Goal: Check status: Check status

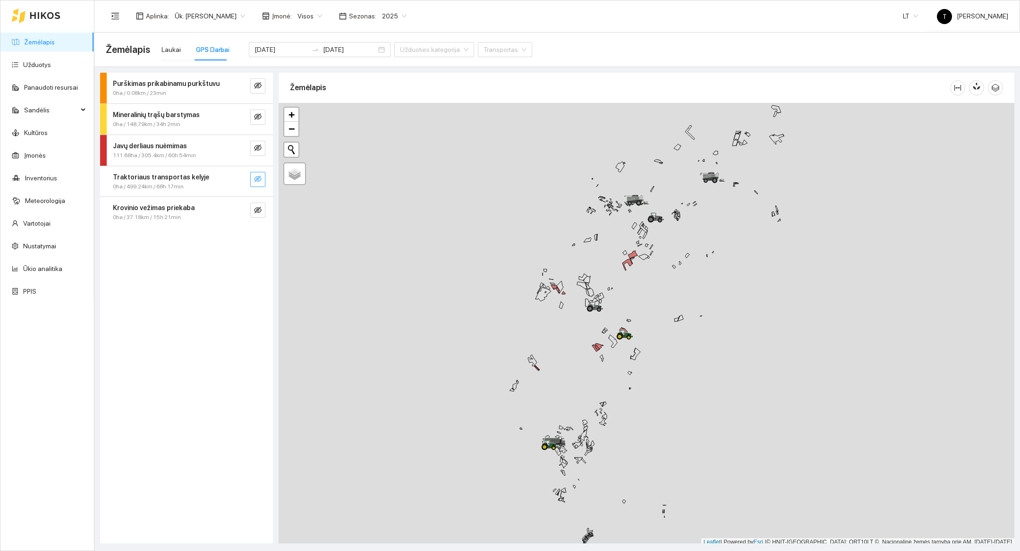
click at [258, 182] on icon "eye-invisible" at bounding box center [258, 179] width 8 height 8
click at [244, 183] on button "button" at bounding box center [238, 179] width 15 height 15
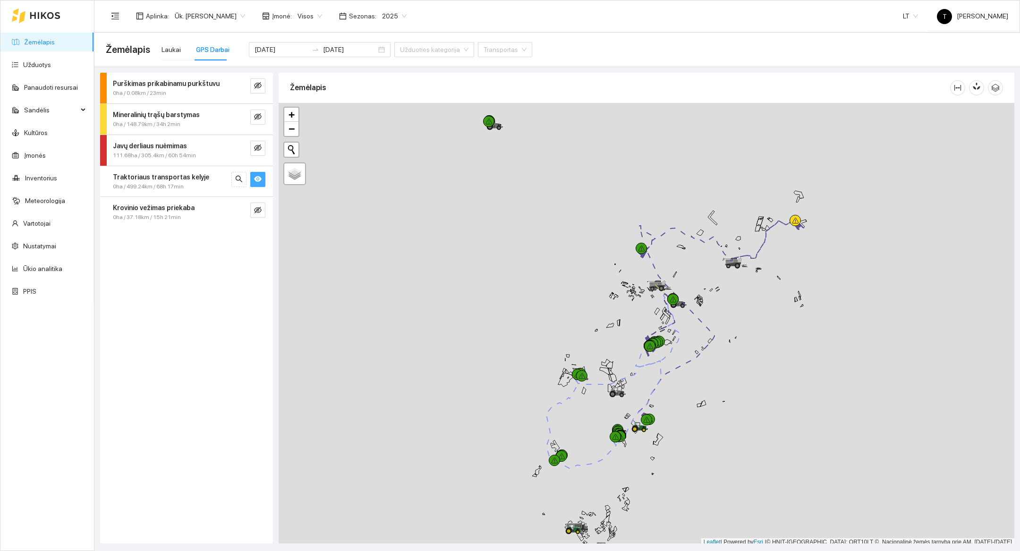
click at [709, 504] on div at bounding box center [647, 325] width 736 height 444
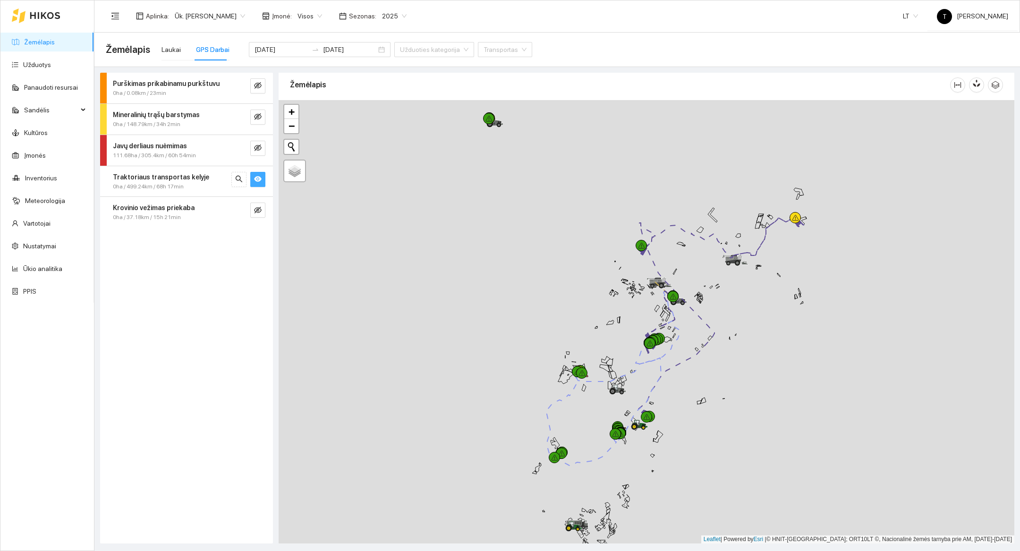
click at [709, 504] on div at bounding box center [647, 322] width 736 height 444
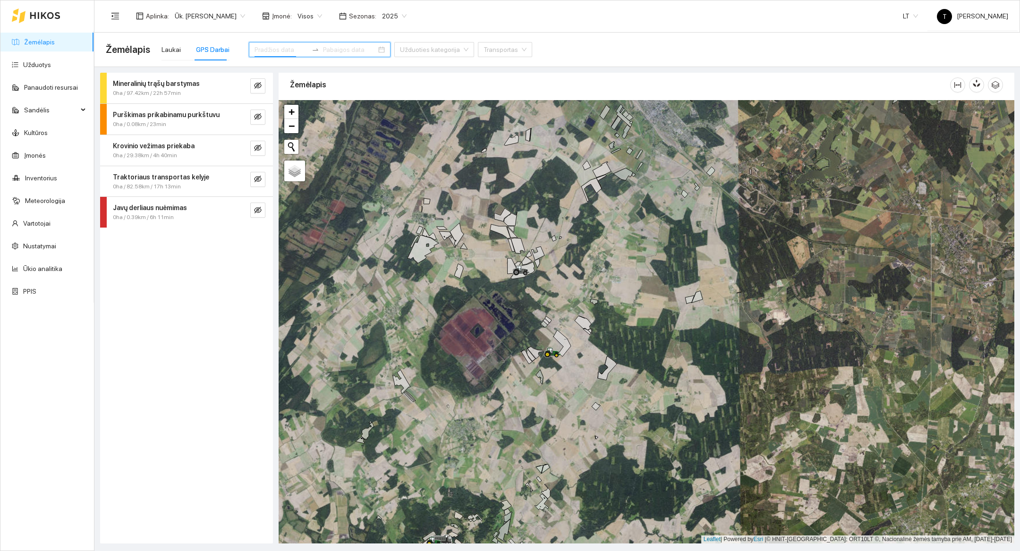
click at [289, 50] on input at bounding box center [281, 49] width 53 height 10
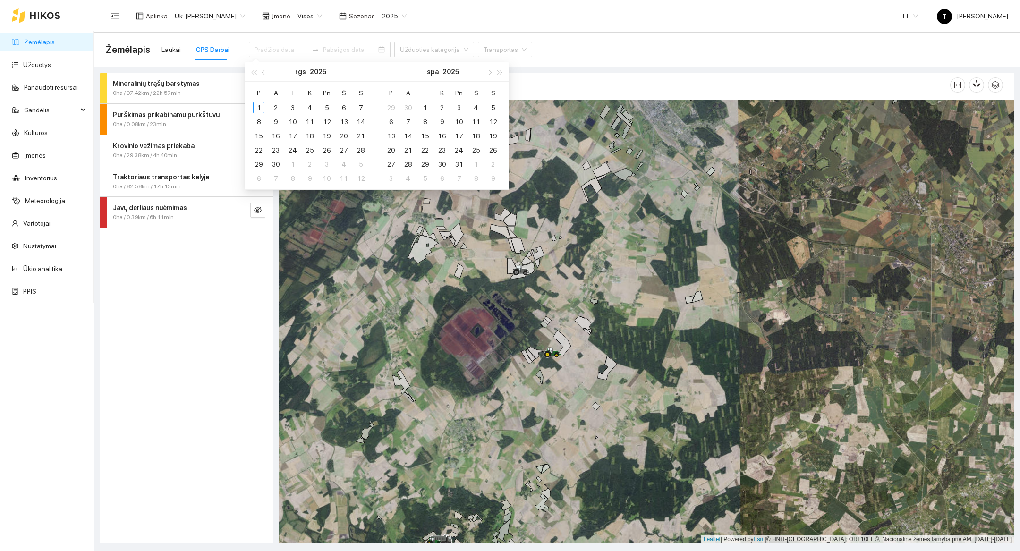
click at [166, 342] on div "Mineralinių trąšų barstymas 0ha / 97.42km / 22h 57min Purškimas prikabinamu pur…" at bounding box center [186, 308] width 173 height 471
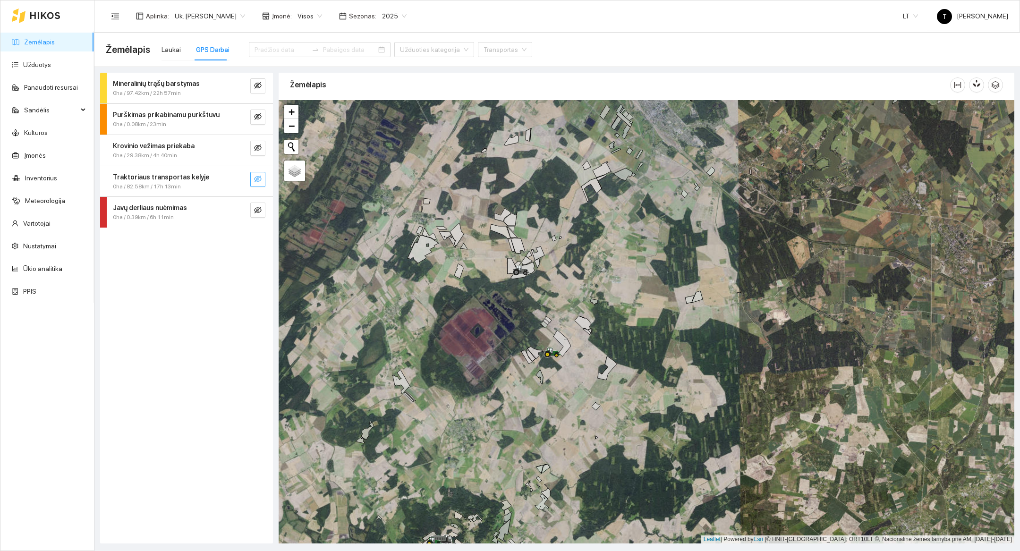
click at [258, 173] on button "button" at bounding box center [257, 179] width 15 height 15
click at [242, 178] on icon "search" at bounding box center [239, 179] width 8 height 8
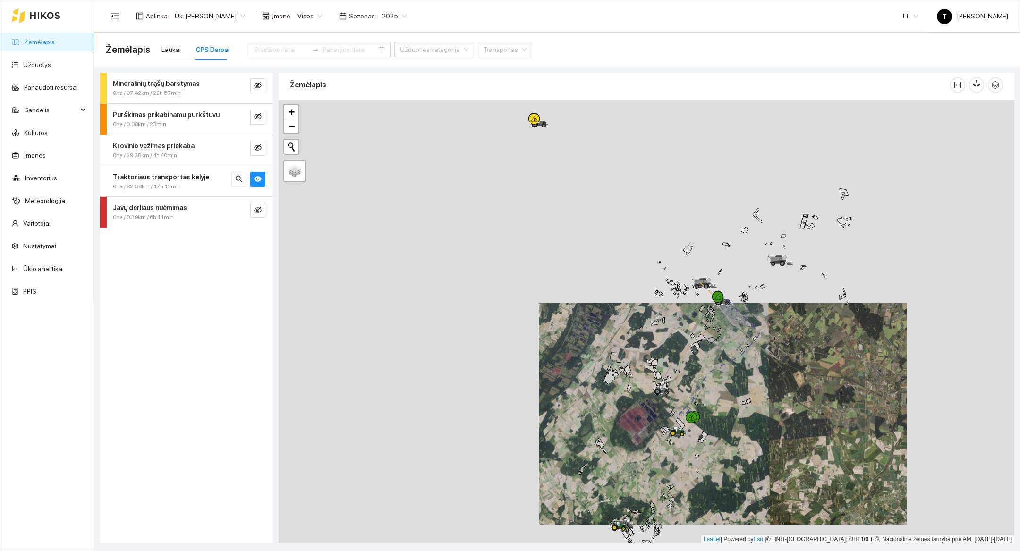
click at [713, 450] on div at bounding box center [647, 322] width 736 height 444
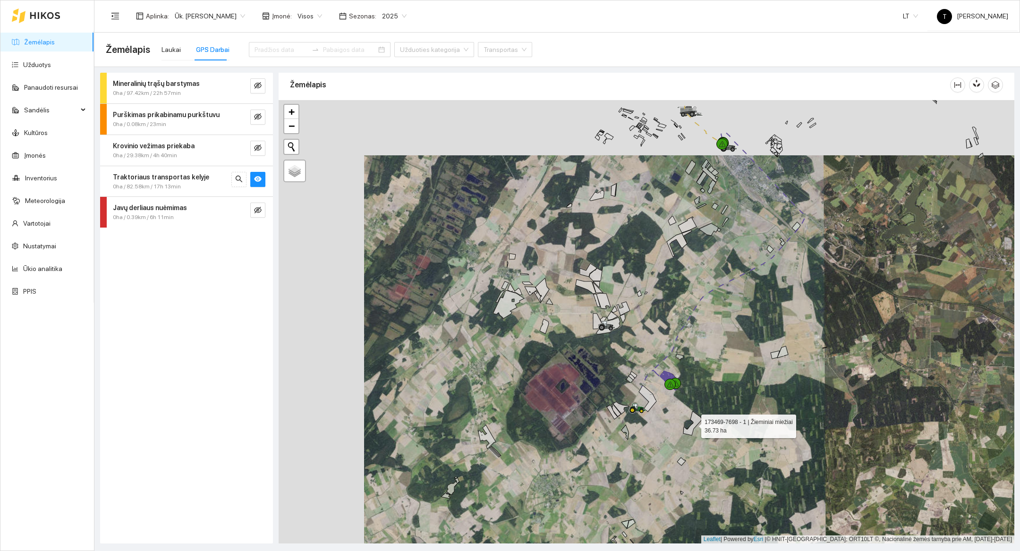
click at [690, 428] on icon at bounding box center [692, 423] width 19 height 24
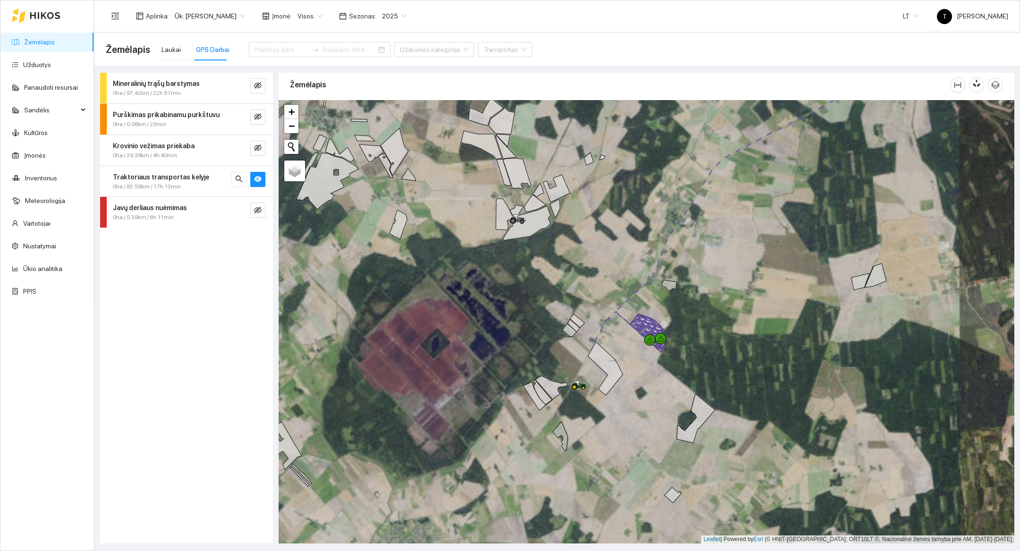
click at [654, 365] on div at bounding box center [647, 322] width 736 height 444
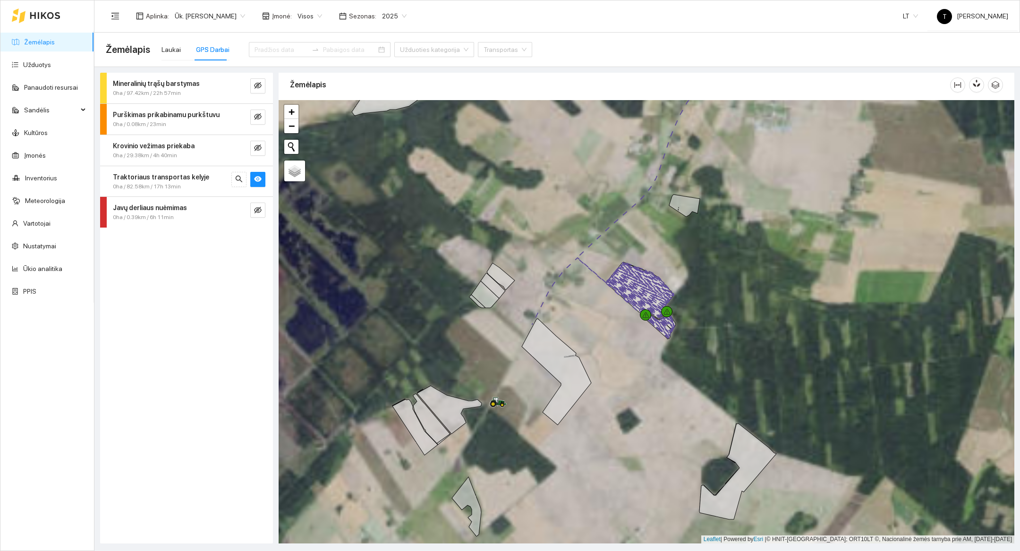
click at [641, 337] on div at bounding box center [647, 322] width 736 height 444
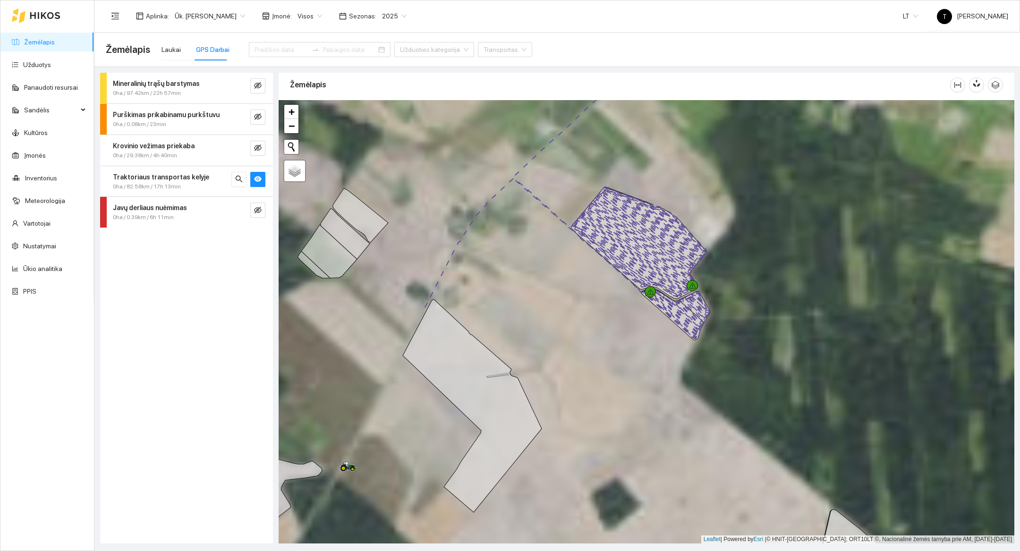
click at [188, 190] on div "Traktoriaus transportas kelyje 0ha / 82.58km / 17h 13min" at bounding box center [186, 181] width 173 height 31
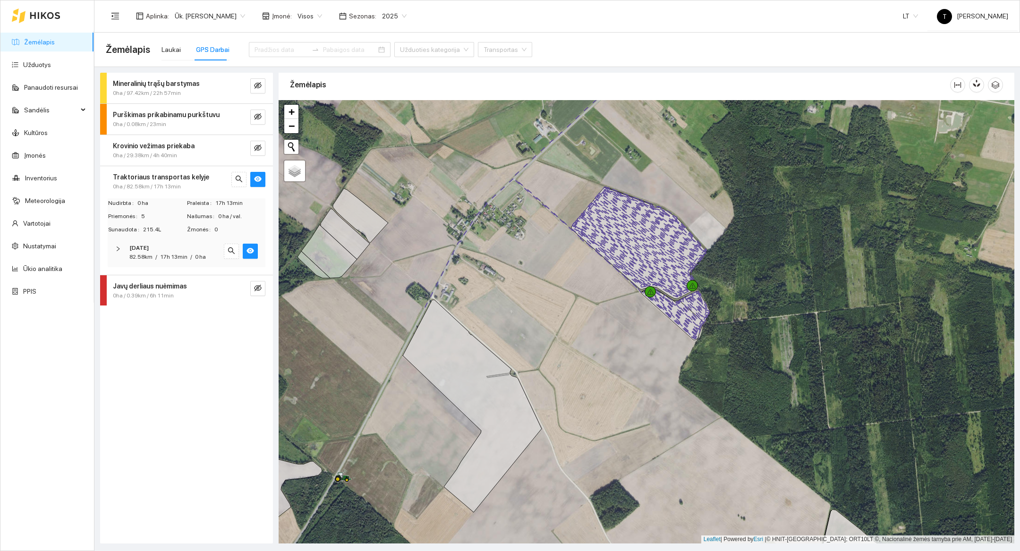
click at [139, 256] on span "82.58km" at bounding box center [140, 257] width 23 height 7
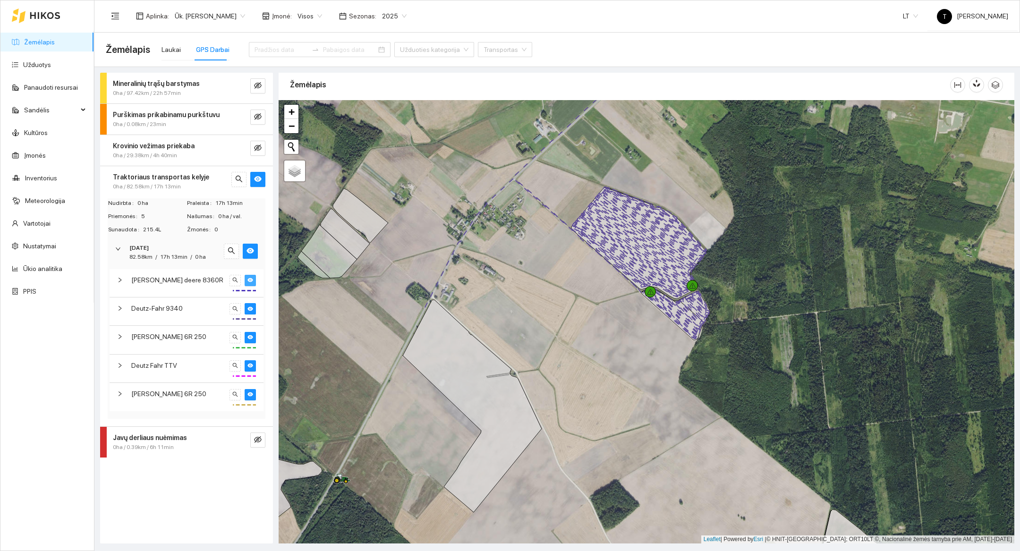
click at [252, 276] on button "button" at bounding box center [250, 280] width 11 height 11
click at [179, 310] on span "Deutz-Fahr 9340" at bounding box center [156, 308] width 51 height 10
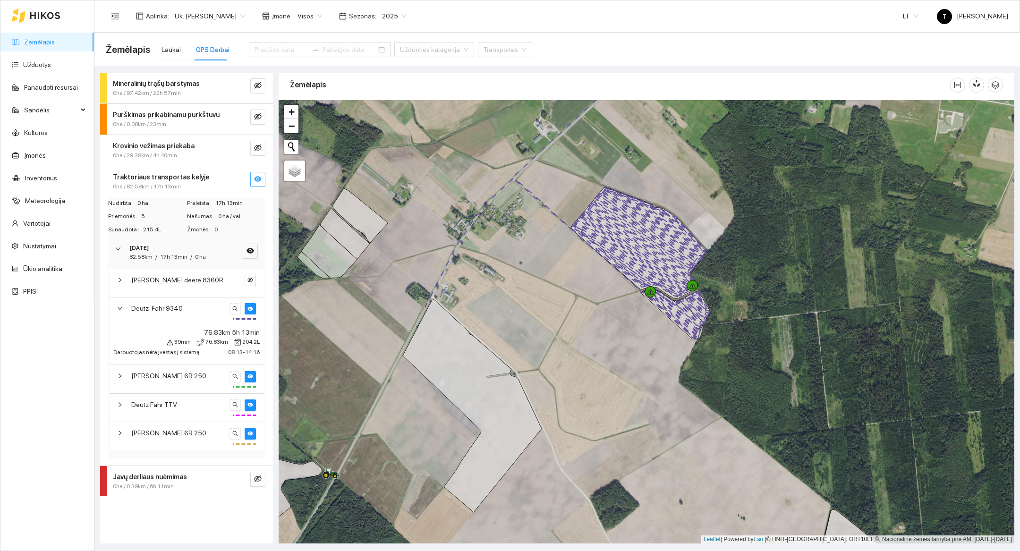
click at [255, 177] on icon "eye" at bounding box center [258, 179] width 8 height 8
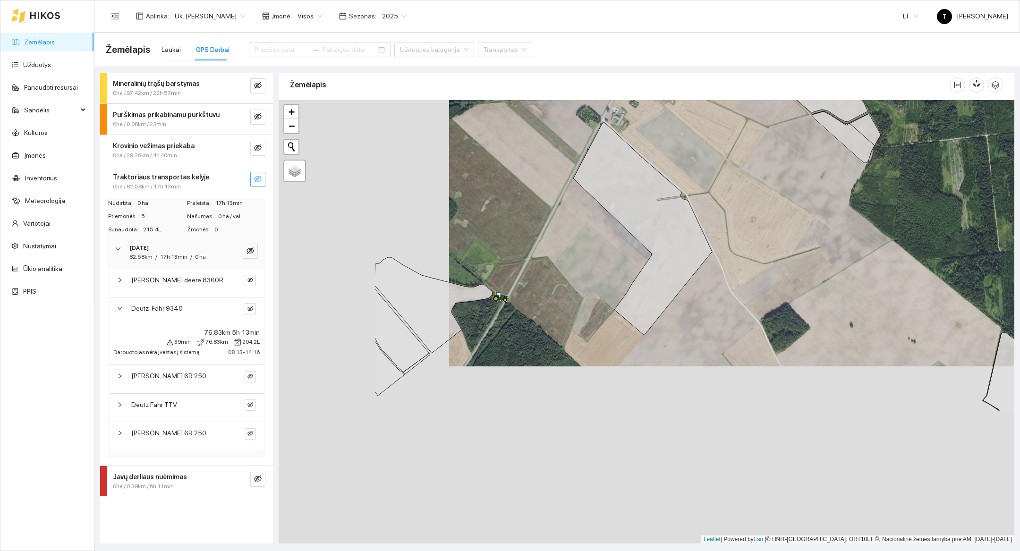
drag, startPoint x: 452, startPoint y: 424, endPoint x: 634, endPoint y: 241, distance: 258.2
click at [634, 241] on div at bounding box center [647, 322] width 736 height 444
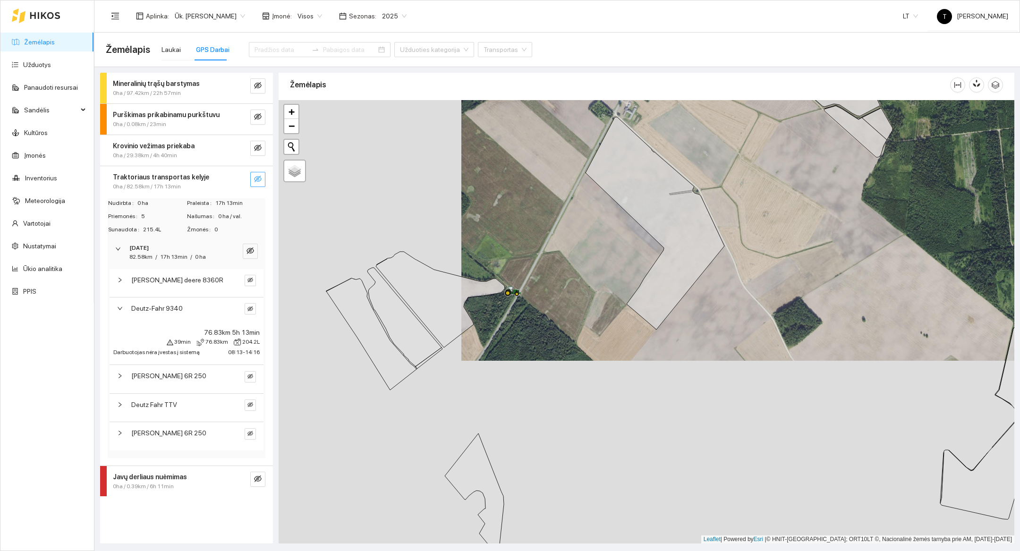
click at [263, 181] on button "button" at bounding box center [257, 179] width 15 height 15
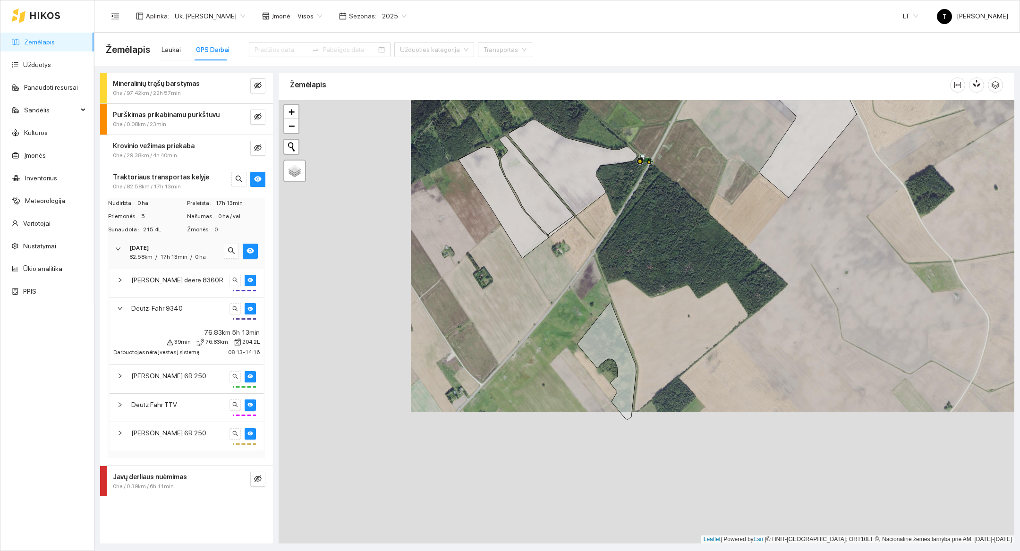
drag, startPoint x: 501, startPoint y: 357, endPoint x: 632, endPoint y: 225, distance: 186.4
click at [632, 225] on div at bounding box center [647, 322] width 736 height 444
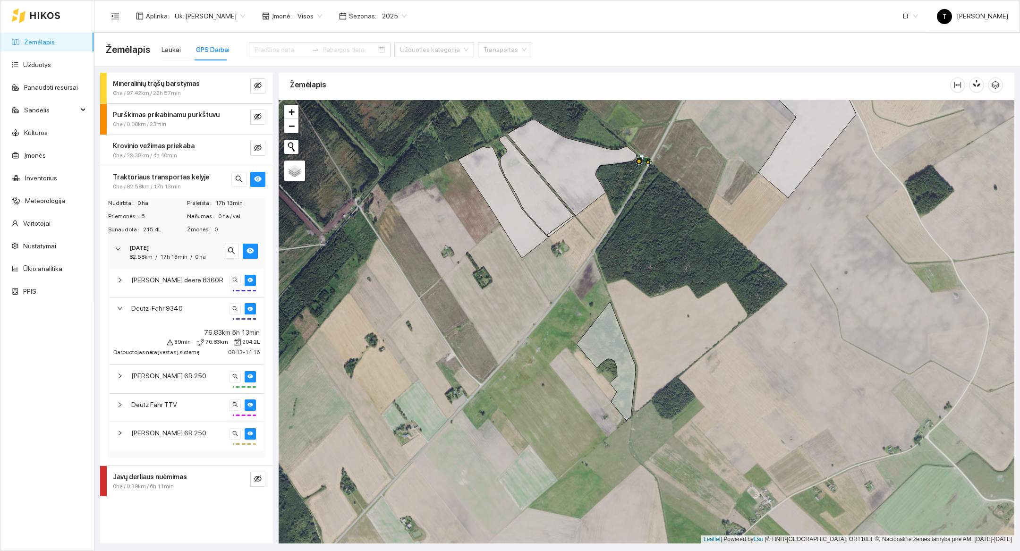
click at [192, 179] on strong "Traktoriaus transportas kelyje" at bounding box center [161, 177] width 96 height 8
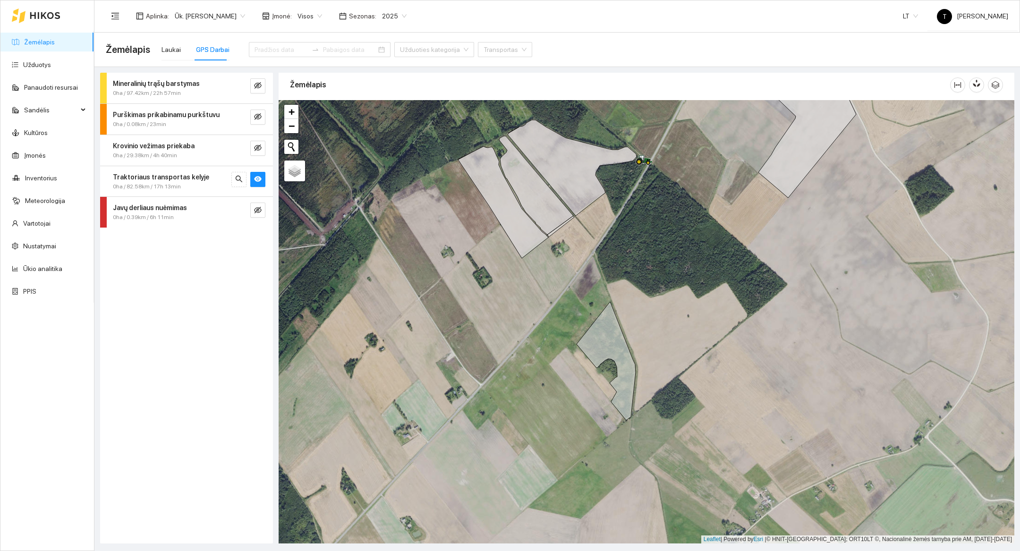
click at [188, 159] on div "0ha / 29.38km / 4h 40min" at bounding box center [171, 155] width 116 height 9
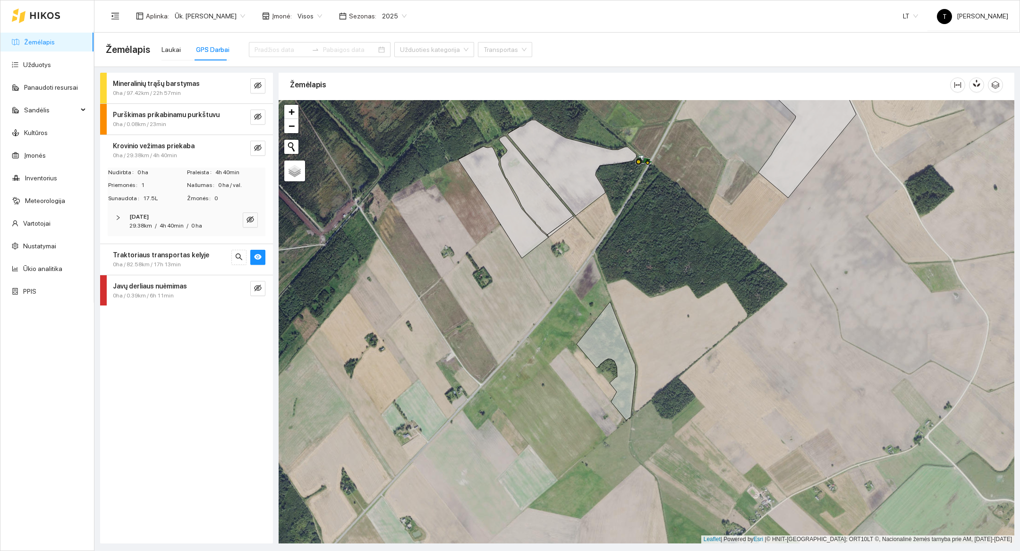
click at [188, 159] on div "0ha / 29.38km / 4h 40min" at bounding box center [171, 155] width 116 height 9
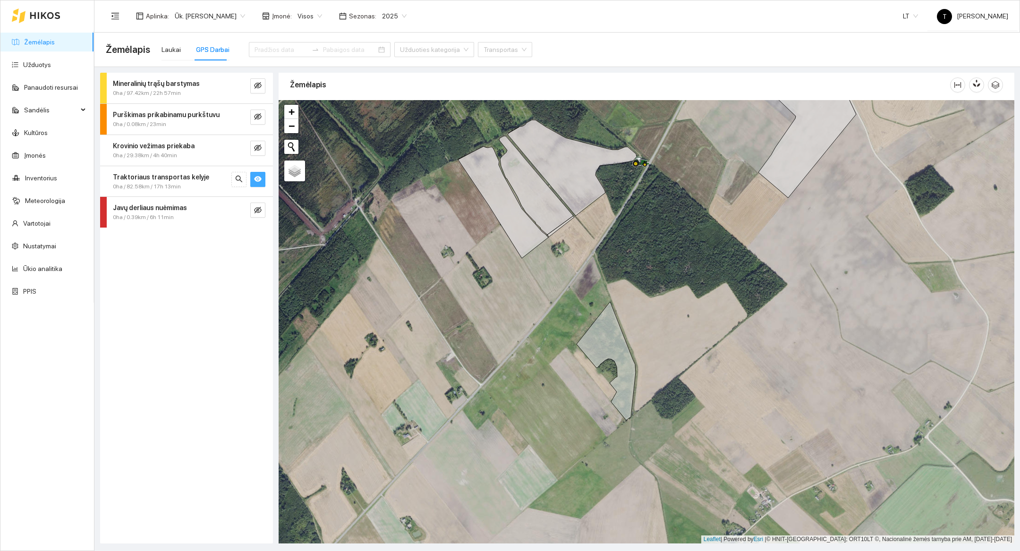
click at [253, 181] on button "button" at bounding box center [257, 179] width 15 height 15
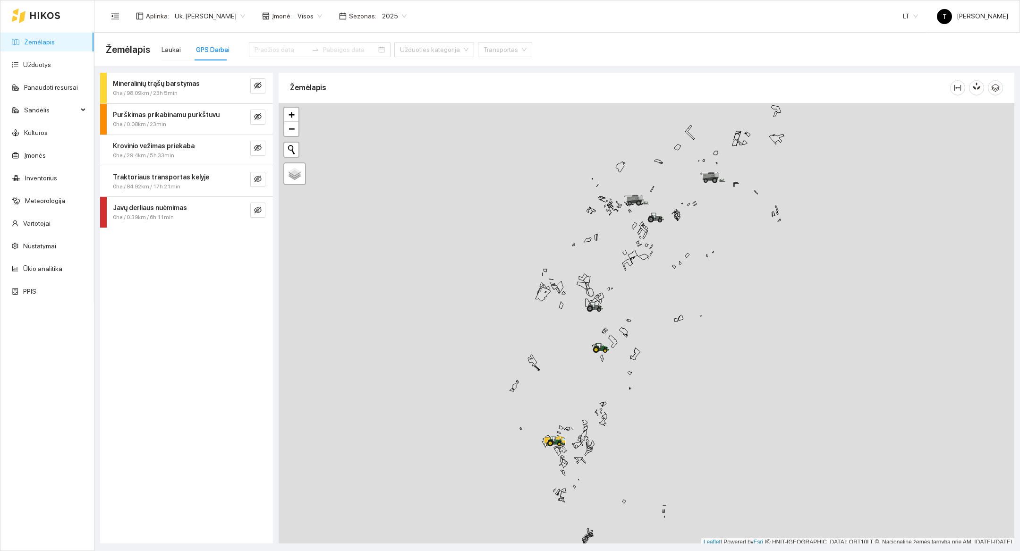
click at [575, 404] on div at bounding box center [647, 325] width 736 height 444
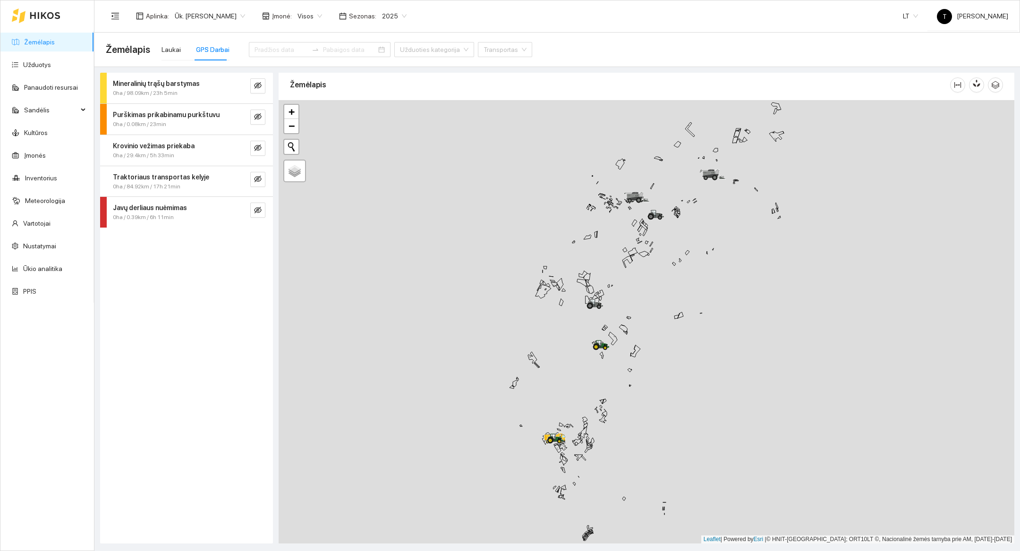
click at [575, 404] on div at bounding box center [647, 322] width 736 height 444
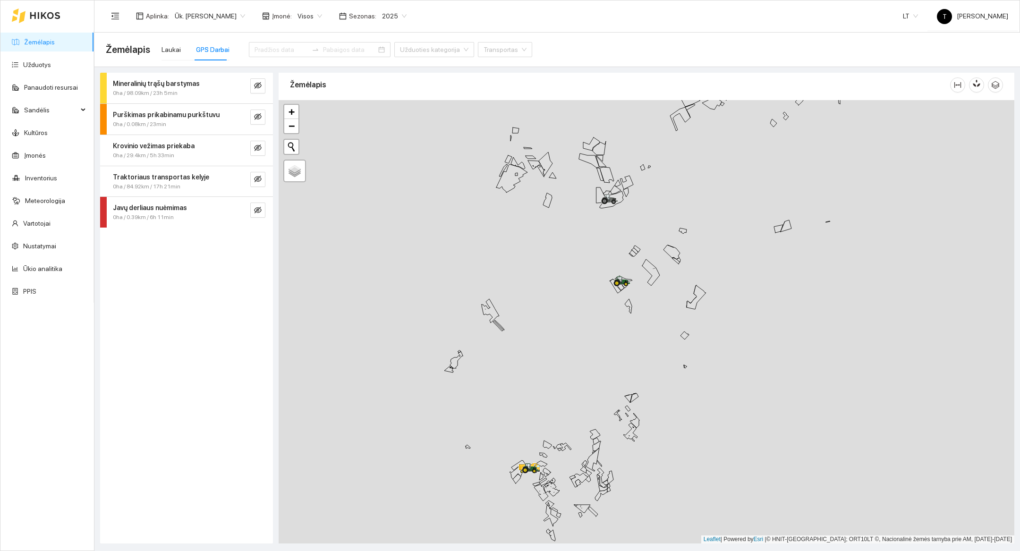
click at [606, 357] on div at bounding box center [647, 322] width 736 height 444
